Goal: Communication & Community: Answer question/provide support

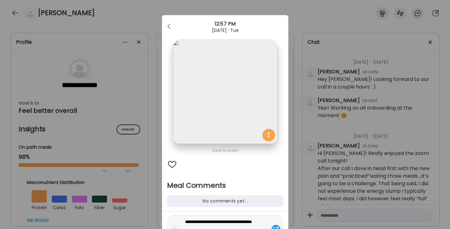
scroll to position [33, 0]
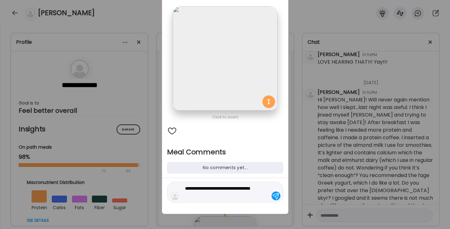
type textarea "**********"
click at [275, 197] on div at bounding box center [275, 196] width 9 height 9
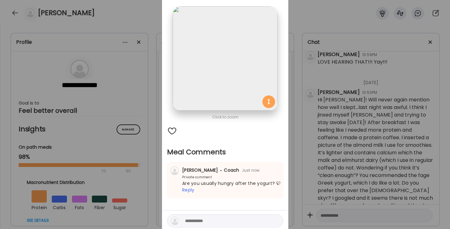
click at [324, 23] on div "Ate Coach Dashboard Wahoo! It’s official Take a moment to set up your Coach Pro…" at bounding box center [225, 114] width 450 height 229
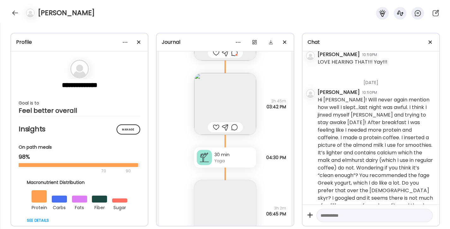
scroll to position [5561, 0]
click at [230, 97] on img at bounding box center [225, 107] width 62 height 62
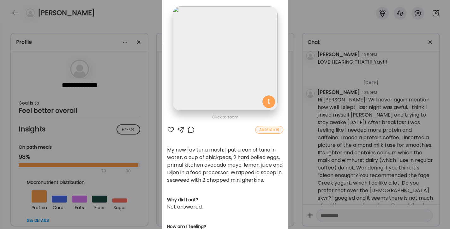
click at [170, 129] on div at bounding box center [171, 130] width 8 height 8
click at [192, 128] on div at bounding box center [191, 130] width 8 height 8
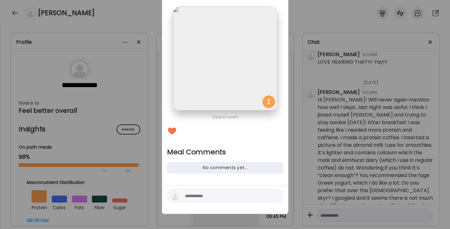
click at [213, 194] on textarea at bounding box center [227, 196] width 85 height 8
type textarea "**********"
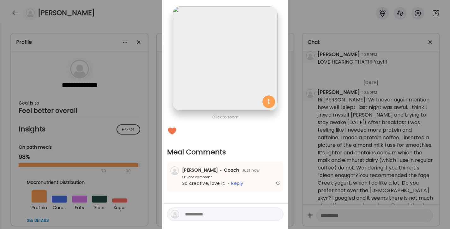
click at [330, 9] on div "Ate Coach Dashboard Wahoo! It’s official Take a moment to set up your Coach Pro…" at bounding box center [225, 114] width 450 height 229
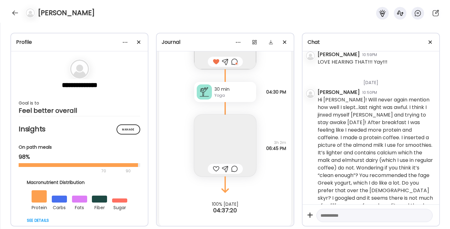
scroll to position [5633, 0]
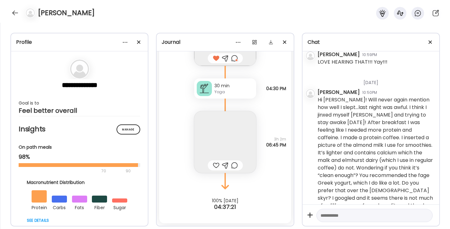
click at [232, 135] on img at bounding box center [225, 142] width 62 height 62
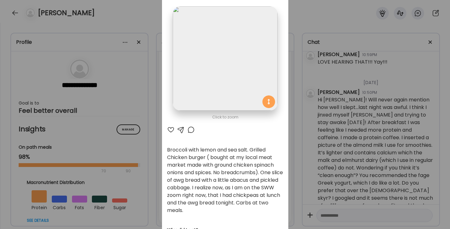
click at [193, 129] on div at bounding box center [191, 130] width 8 height 8
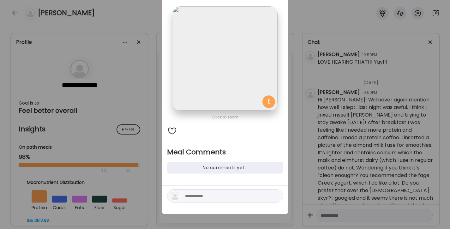
click at [217, 194] on textarea at bounding box center [227, 196] width 85 height 8
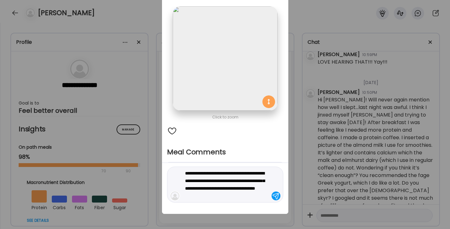
type textarea "**********"
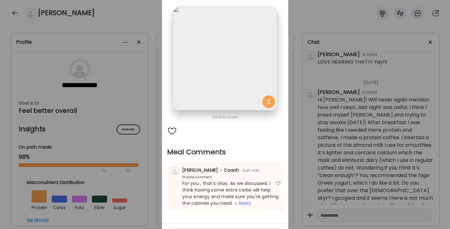
click at [317, 15] on div "Ate Coach Dashboard Wahoo! It’s official Take a moment to set up your Coach Pro…" at bounding box center [225, 114] width 450 height 229
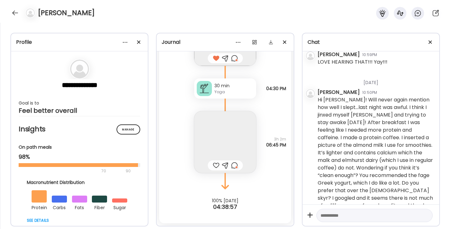
click at [367, 215] on textarea at bounding box center [368, 216] width 97 height 8
type textarea "**********"
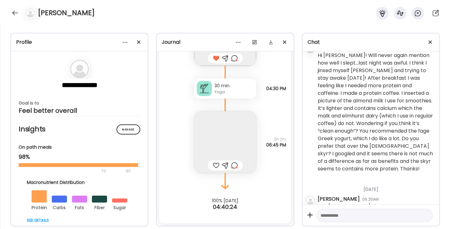
scroll to position [1379, 0]
click at [348, 217] on textarea at bounding box center [368, 216] width 97 height 8
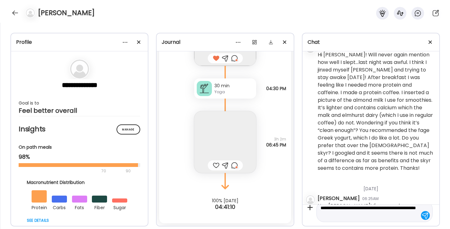
type textarea "**********"
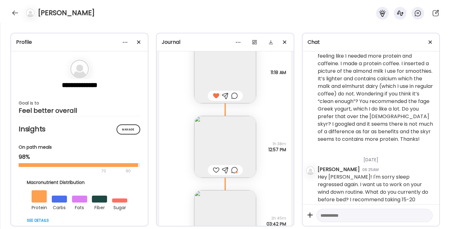
scroll to position [5440, 0]
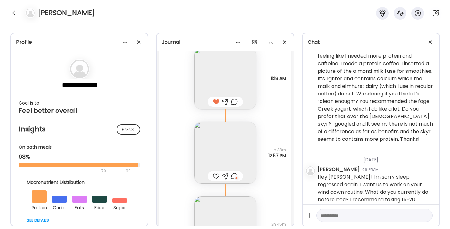
click at [230, 148] on img at bounding box center [225, 153] width 62 height 62
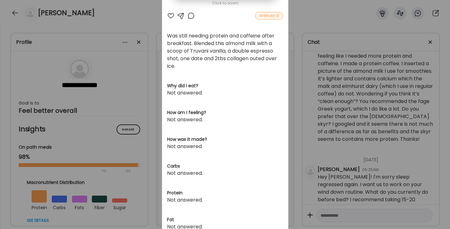
scroll to position [177, 0]
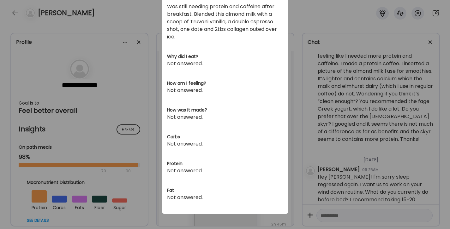
click at [335, 213] on div "Ate Coach Dashboard Wahoo! It’s official Take a moment to set up your Coach Pro…" at bounding box center [225, 114] width 450 height 229
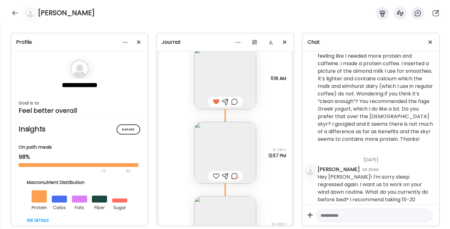
click at [335, 213] on textarea at bounding box center [368, 216] width 97 height 8
type textarea "**********"
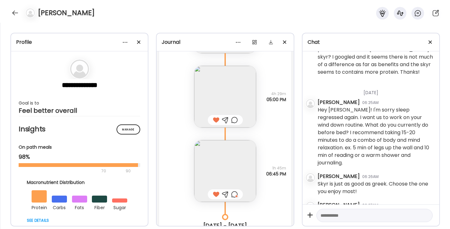
scroll to position [5119, 0]
click at [14, 12] on div at bounding box center [15, 13] width 10 height 10
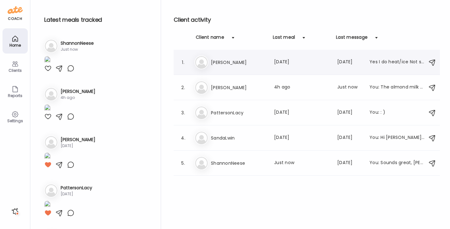
click at [223, 63] on h3 "[PERSON_NAME]" at bounding box center [239, 63] width 56 height 8
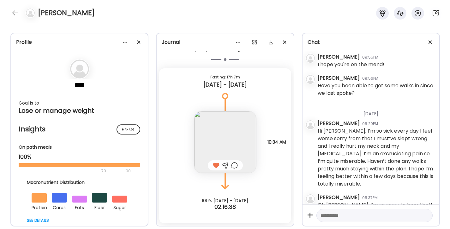
scroll to position [1358, 0]
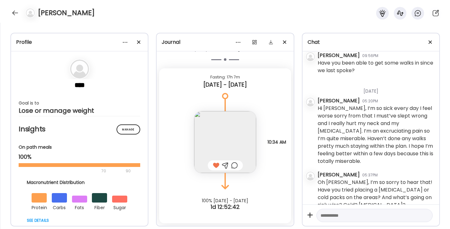
click at [356, 215] on textarea at bounding box center [368, 216] width 97 height 8
type textarea "**********"
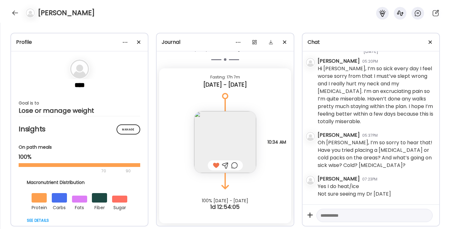
scroll to position [1441, 0]
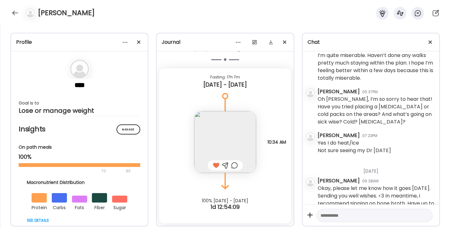
click at [347, 217] on textarea at bounding box center [368, 216] width 97 height 8
type textarea "**"
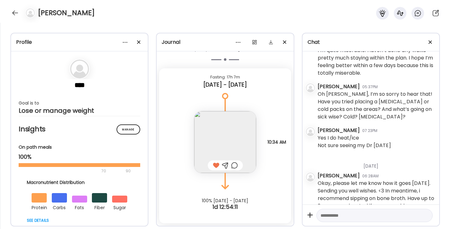
scroll to position [1463, 0]
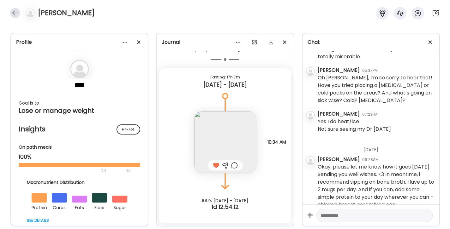
click at [14, 12] on div at bounding box center [15, 13] width 10 height 10
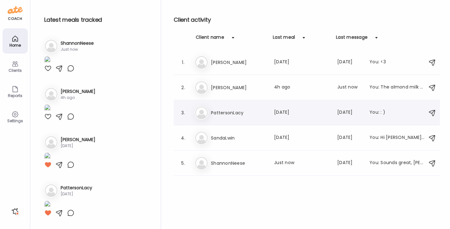
click at [231, 109] on h3 "PattersonLacy" at bounding box center [239, 113] width 56 height 8
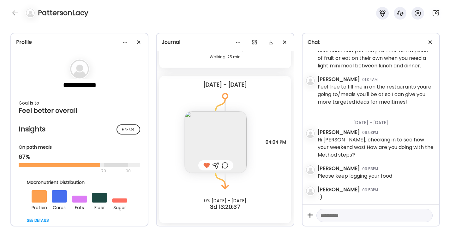
scroll to position [362, 0]
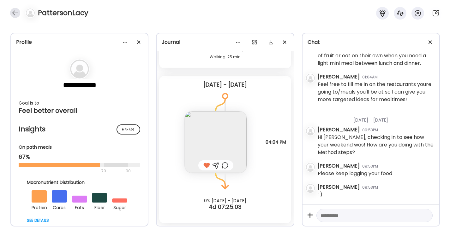
click at [13, 9] on div at bounding box center [15, 13] width 10 height 10
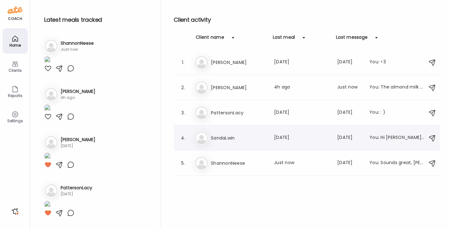
click at [215, 131] on div "Sa SandaLwin Last meal: [DATE] Last message: [DATE] You: Hi [PERSON_NAME]! Chec…" at bounding box center [307, 138] width 226 height 14
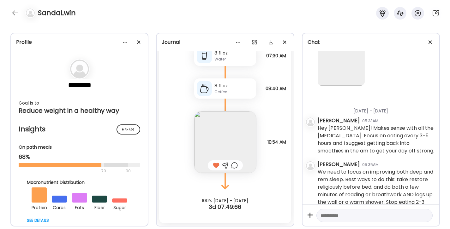
scroll to position [14510, 0]
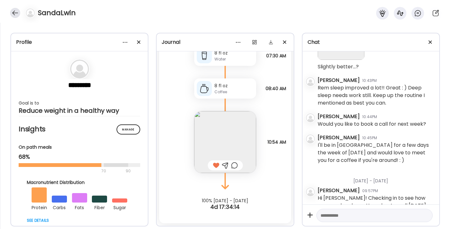
click at [18, 13] on div at bounding box center [15, 13] width 10 height 10
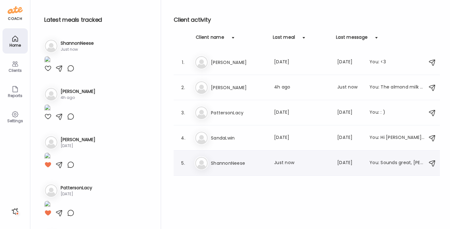
click at [234, 160] on h3 "ShannonNeese" at bounding box center [239, 164] width 56 height 8
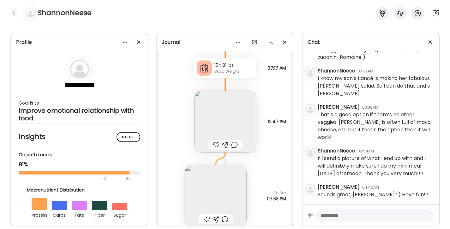
scroll to position [3944, 0]
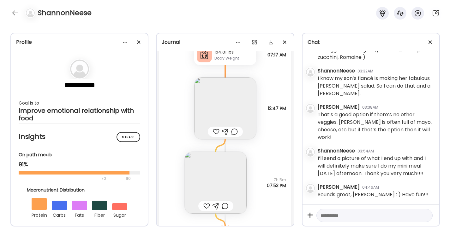
click at [224, 115] on img at bounding box center [225, 109] width 62 height 62
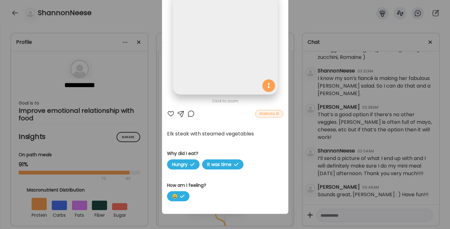
scroll to position [50, 0]
click at [170, 112] on div at bounding box center [171, 114] width 8 height 8
click at [310, 12] on div "Ate Coach Dashboard Wahoo! It’s official Take a moment to set up your Coach Pro…" at bounding box center [225, 114] width 450 height 229
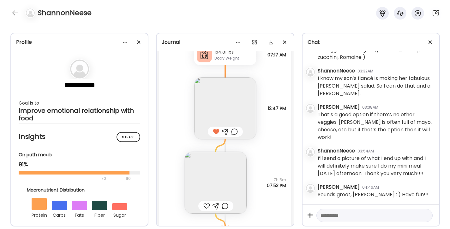
click at [217, 187] on img at bounding box center [216, 183] width 62 height 62
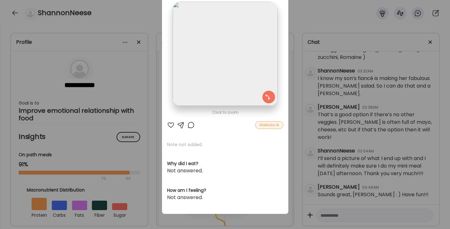
scroll to position [38, 0]
click at [172, 123] on div at bounding box center [171, 125] width 8 height 8
click at [191, 123] on div at bounding box center [191, 125] width 8 height 8
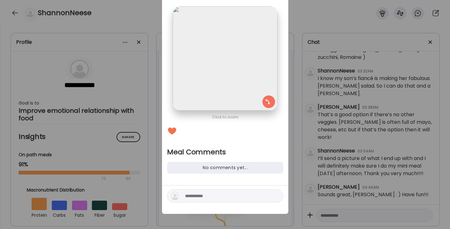
scroll to position [33, 0]
click at [212, 195] on textarea at bounding box center [227, 196] width 85 height 8
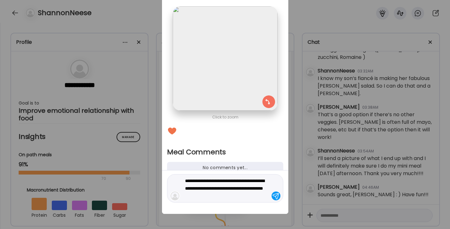
type textarea "**********"
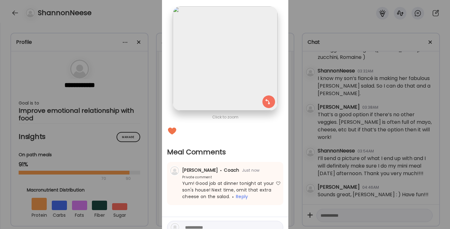
click at [210, 226] on textarea at bounding box center [227, 228] width 85 height 8
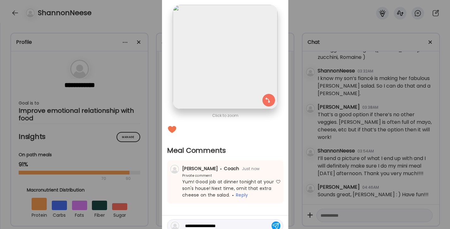
type textarea "**********"
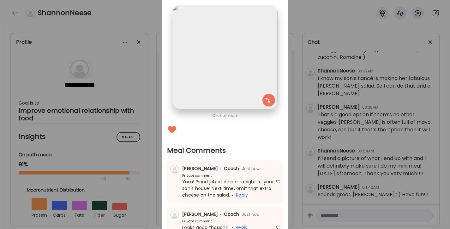
click at [317, 27] on div "Ate Coach Dashboard Wahoo! It’s official Take a moment to set up your Coach Pro…" at bounding box center [225, 114] width 450 height 229
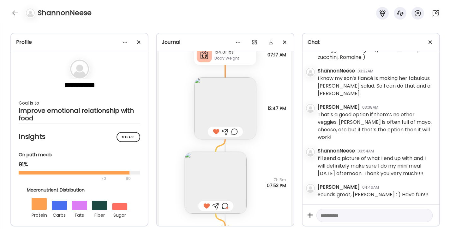
click at [338, 214] on textarea at bounding box center [368, 216] width 97 height 8
type textarea "**********"
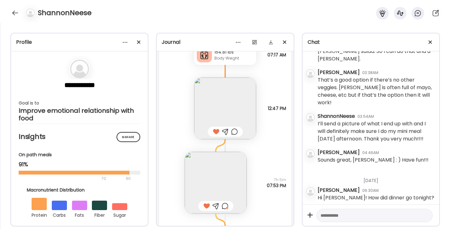
scroll to position [1137, 0]
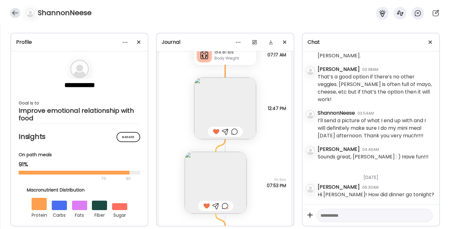
click at [18, 13] on div at bounding box center [15, 13] width 10 height 10
